Goal: Leave review/rating: Leave review/rating

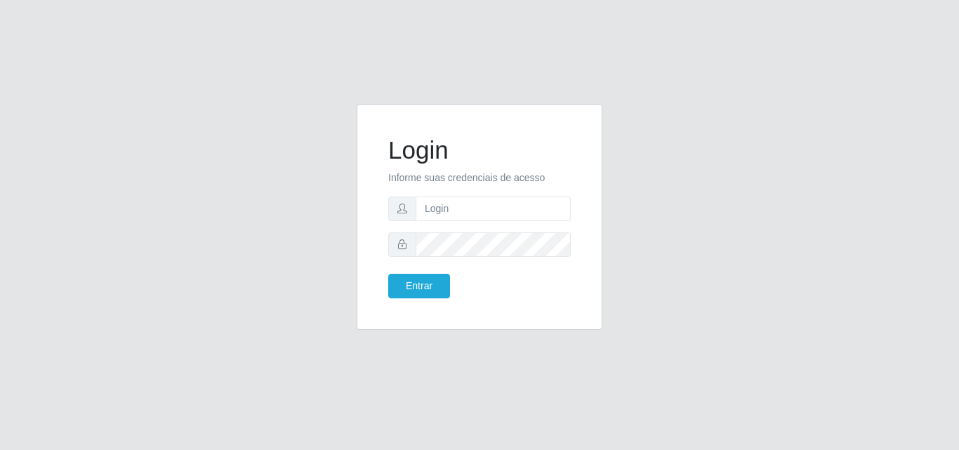
click at [415, 8] on div "Login Informe suas credenciais de acesso Entrar" at bounding box center [479, 225] width 959 height 450
click at [484, 201] on input "text" at bounding box center [492, 208] width 155 height 25
type input "vitoria@saullus"
click at [388, 274] on button "Entrar" at bounding box center [419, 286] width 62 height 25
click at [413, 280] on button "Entrar" at bounding box center [419, 286] width 62 height 25
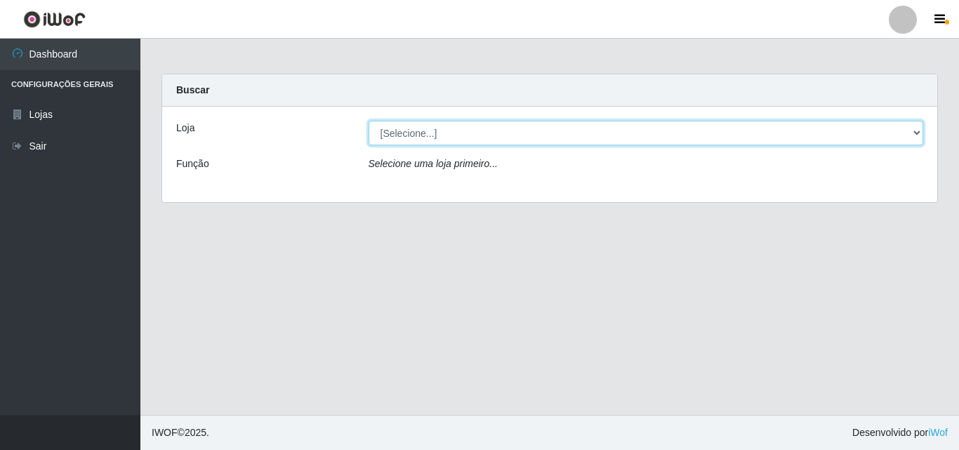
click at [476, 132] on select "[Selecione...] Saullus Supermercados" at bounding box center [645, 133] width 555 height 25
select select "423"
click at [368, 121] on select "[Selecione...] Saullus Supermercados" at bounding box center [645, 133] width 555 height 25
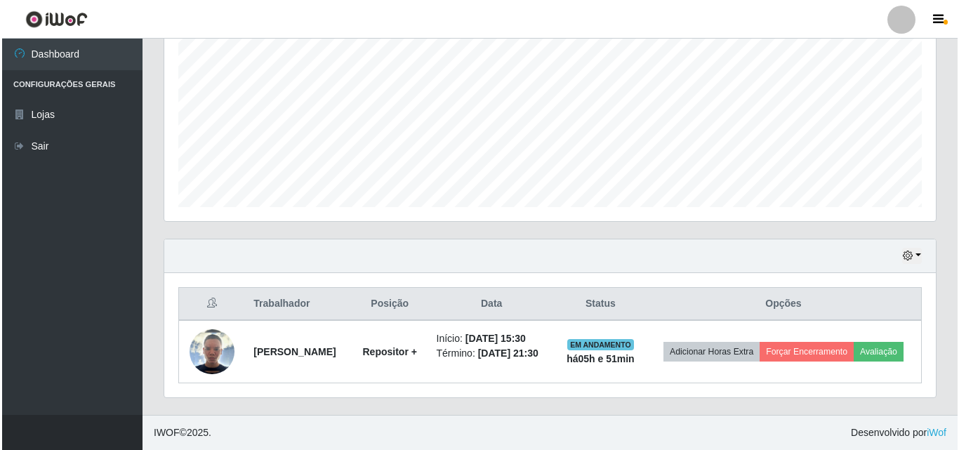
scroll to position [305, 0]
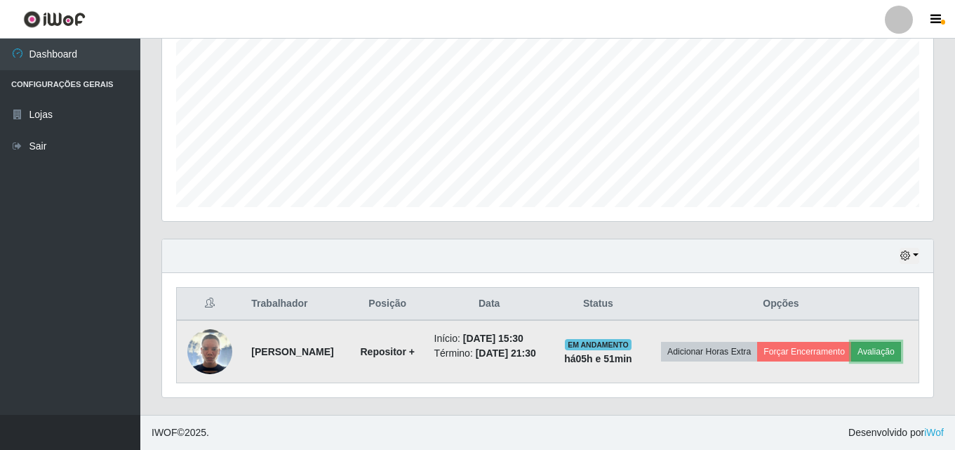
click at [851, 357] on button "Avaliação" at bounding box center [876, 352] width 50 height 20
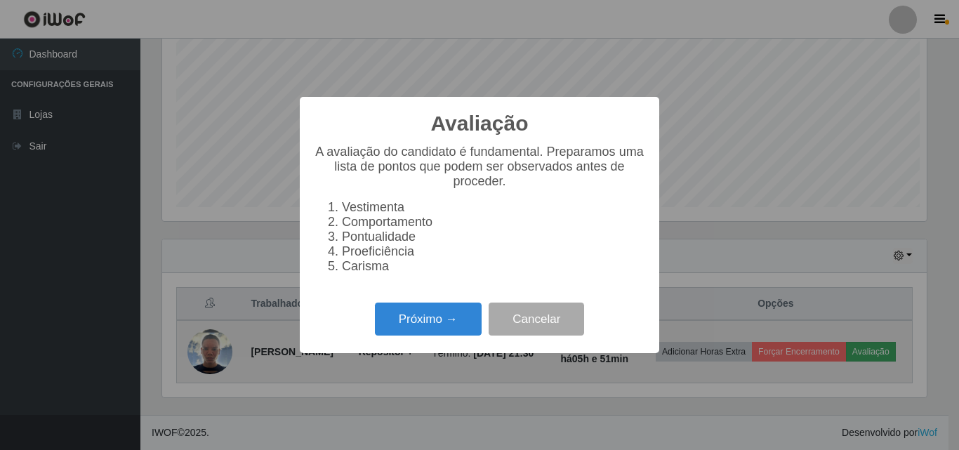
scroll to position [291, 764]
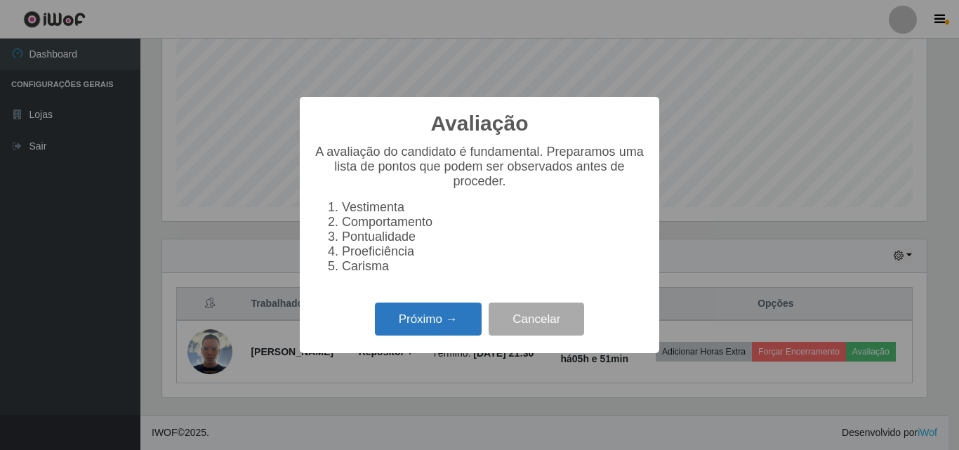
click at [451, 335] on button "Próximo →" at bounding box center [428, 318] width 107 height 33
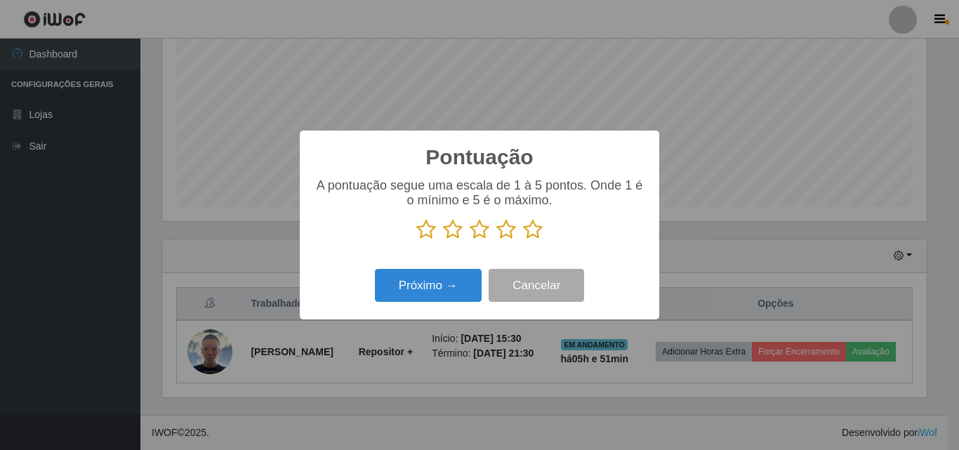
click at [538, 228] on icon at bounding box center [533, 229] width 20 height 21
click at [523, 240] on input "radio" at bounding box center [523, 240] width 0 height 0
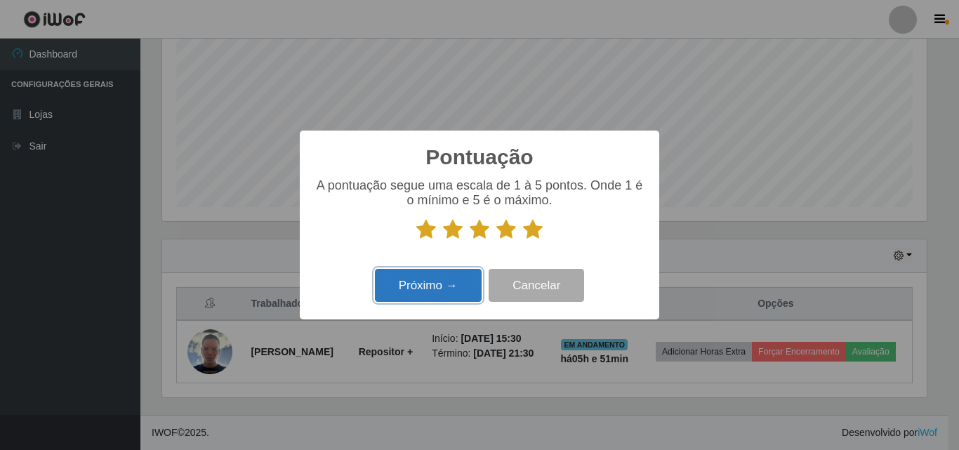
click at [460, 288] on button "Próximo →" at bounding box center [428, 285] width 107 height 33
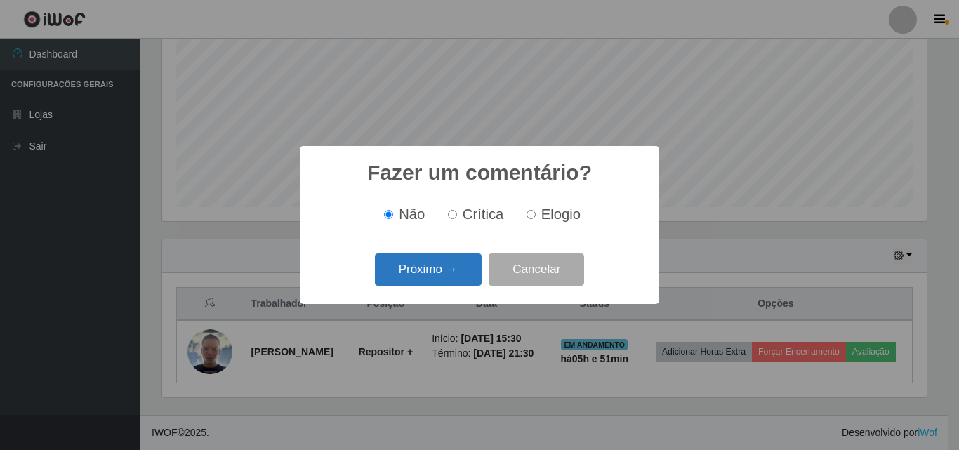
click at [458, 284] on button "Próximo →" at bounding box center [428, 269] width 107 height 33
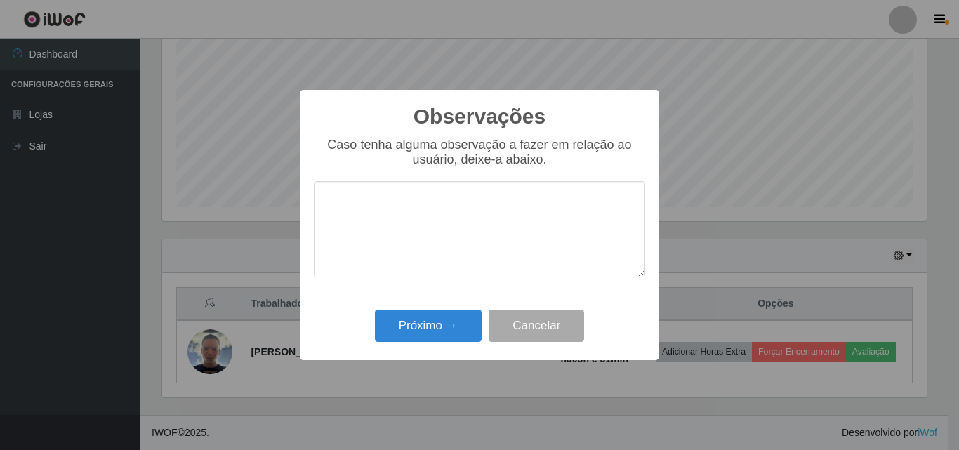
click at [521, 204] on textarea at bounding box center [479, 229] width 331 height 96
type textarea "O"
type textarea "BOM PROFISSIONAL"
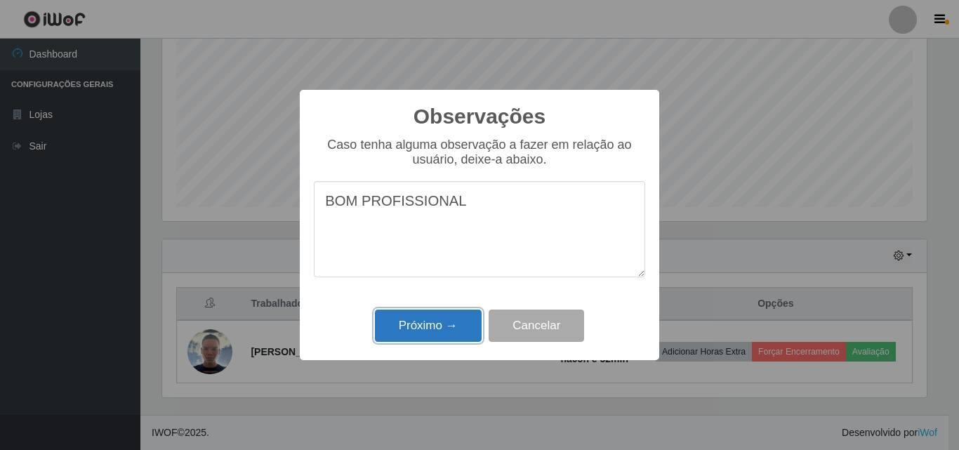
click at [475, 322] on button "Próximo →" at bounding box center [428, 325] width 107 height 33
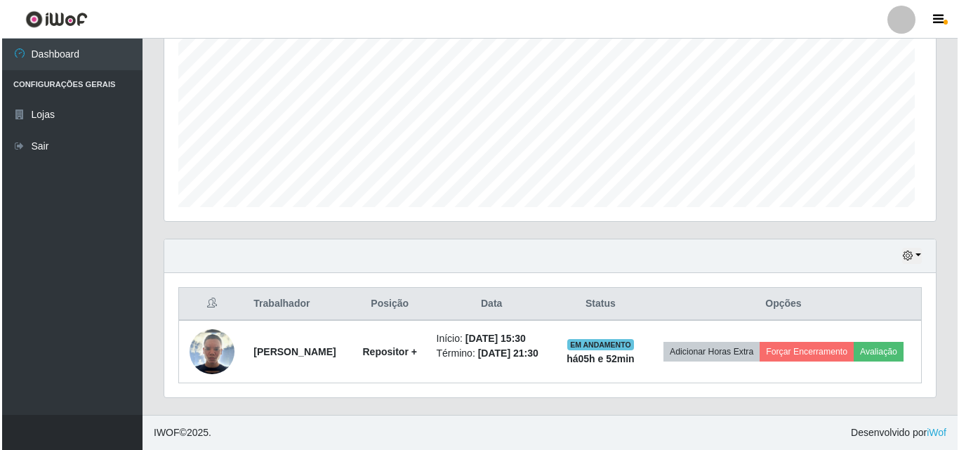
scroll to position [291, 771]
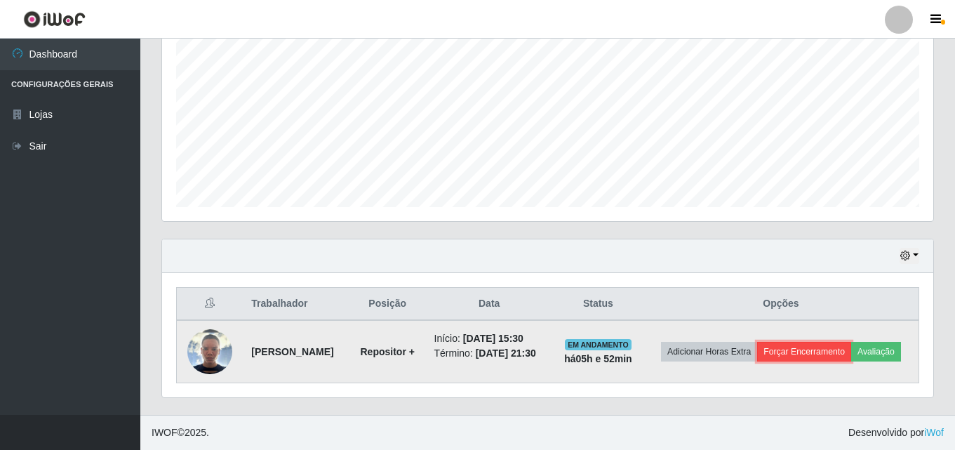
click at [851, 342] on button "Forçar Encerramento" at bounding box center [804, 352] width 94 height 20
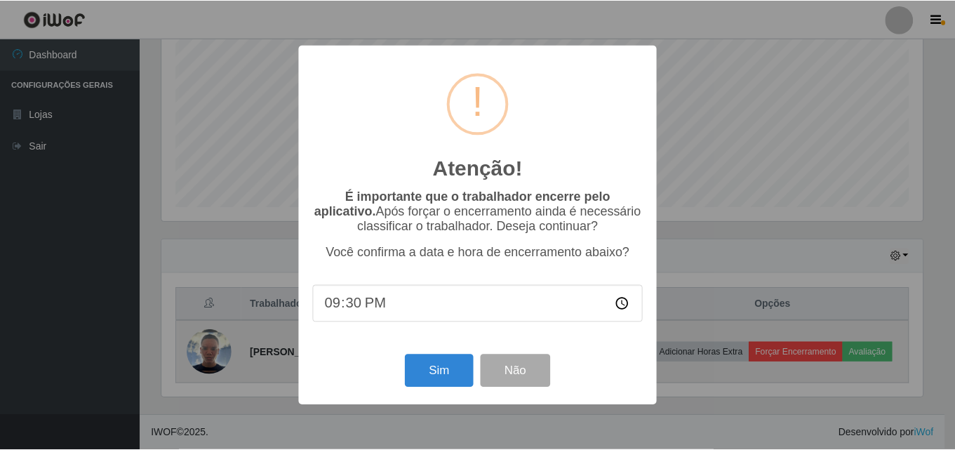
scroll to position [291, 764]
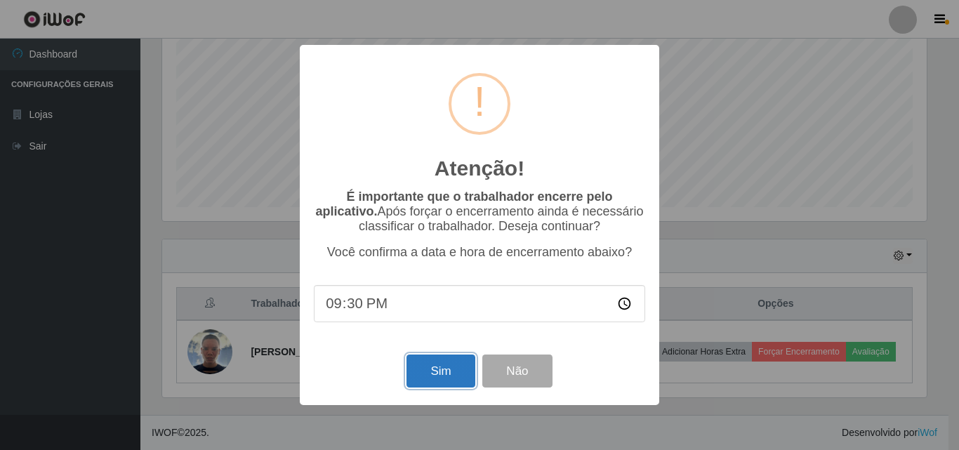
click at [431, 374] on button "Sim" at bounding box center [440, 370] width 68 height 33
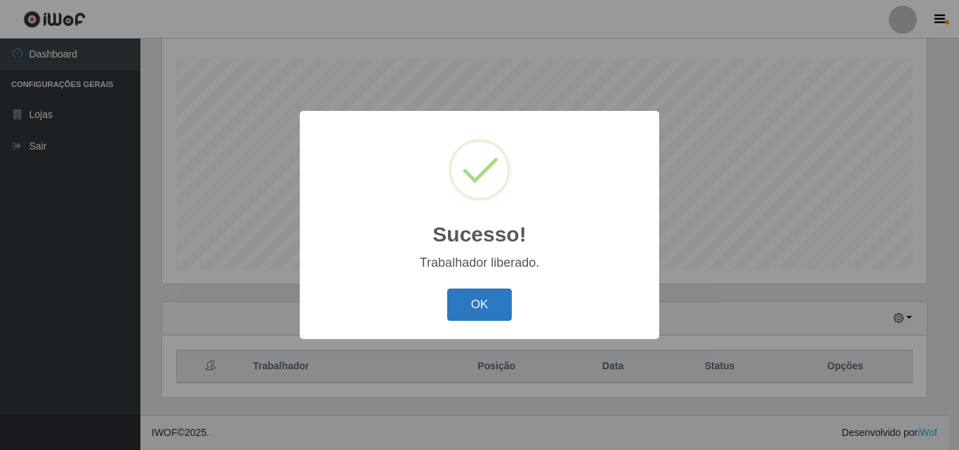
click at [472, 305] on button "OK" at bounding box center [479, 304] width 65 height 33
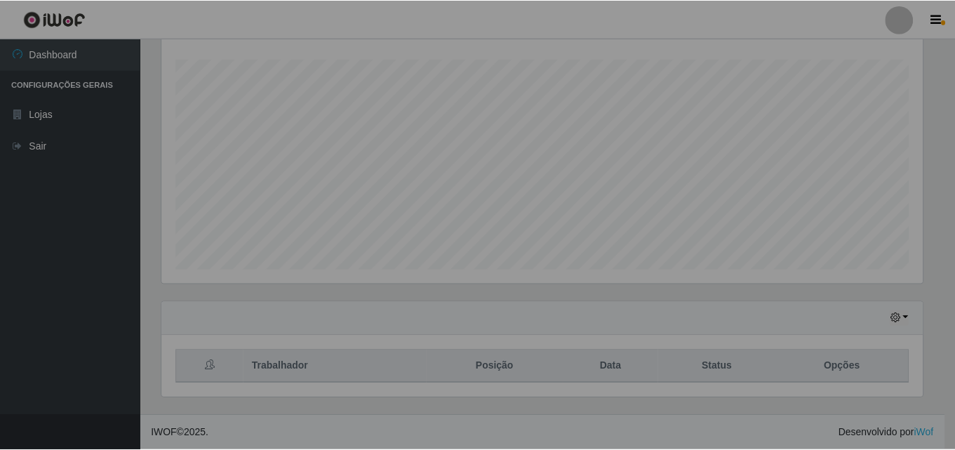
scroll to position [291, 771]
